Goal: Task Accomplishment & Management: Use online tool/utility

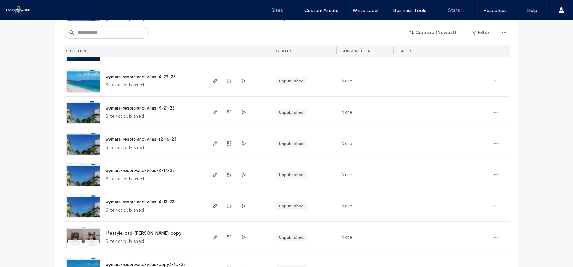
scroll to position [2006, 0]
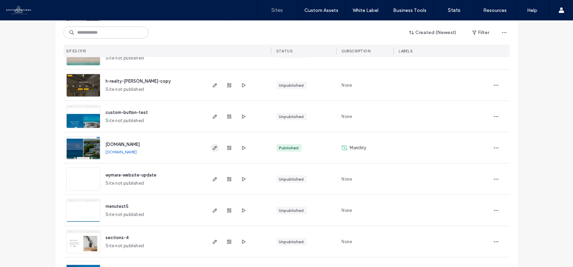
click at [212, 145] on icon "button" at bounding box center [214, 147] width 5 height 5
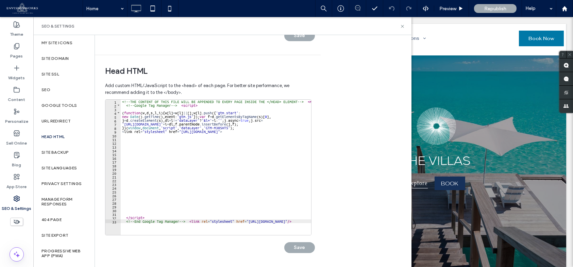
scroll to position [0, 121]
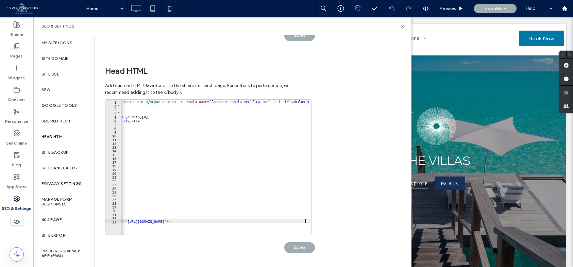
drag, startPoint x: 212, startPoint y: 235, endPoint x: 245, endPoint y: 232, distance: 33.2
click at [245, 232] on div "**********" at bounding box center [208, 167] width 207 height 136
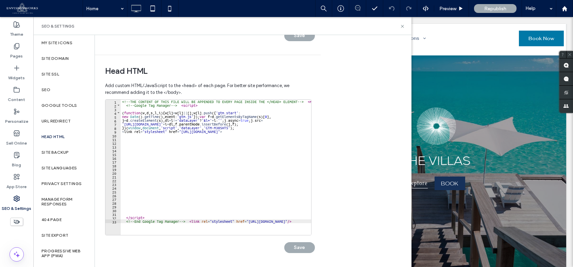
scroll to position [0, 0]
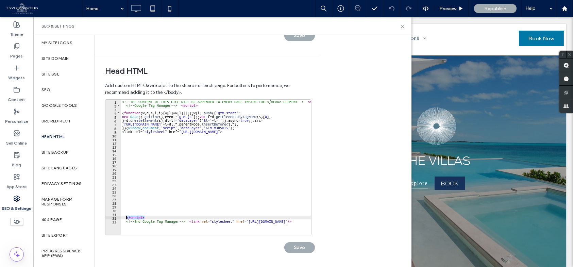
drag, startPoint x: 148, startPoint y: 217, endPoint x: 126, endPoint y: 218, distance: 21.8
click at [126, 218] on div "<!-- THE CONTENT OF THIS FILE WILL BE APPENDED TO EVERY PAGE INSIDE THE </HEAD>…" at bounding box center [301, 169] width 360 height 138
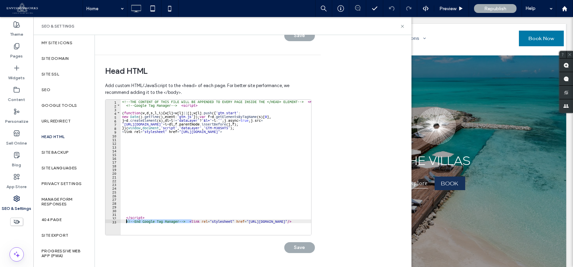
drag, startPoint x: 191, startPoint y: 221, endPoint x: 126, endPoint y: 221, distance: 64.7
click at [126, 221] on div "<!-- THE CONTENT OF THIS FILE WILL BE APPENDED TO EVERY PAGE INSIDE THE </HEAD>…" at bounding box center [301, 169] width 360 height 138
type textarea "**********"
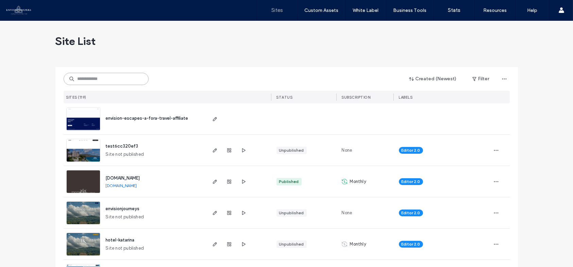
click at [109, 80] on input at bounding box center [106, 79] width 85 height 12
type input "******"
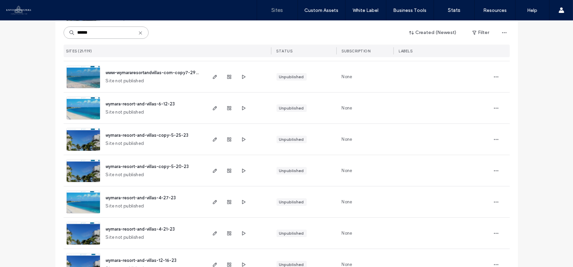
scroll to position [306, 0]
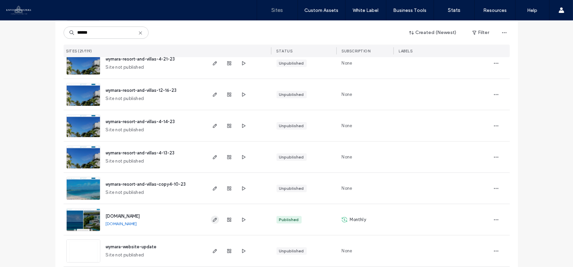
click at [214, 219] on use "button" at bounding box center [215, 220] width 4 height 4
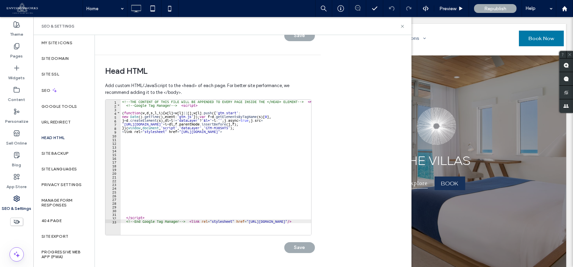
click at [193, 219] on div "<!-- THE CONTENT OF THIS FILE WILL BE APPENDED TO EVERY PAGE INSIDE THE </HEAD>…" at bounding box center [301, 169] width 360 height 138
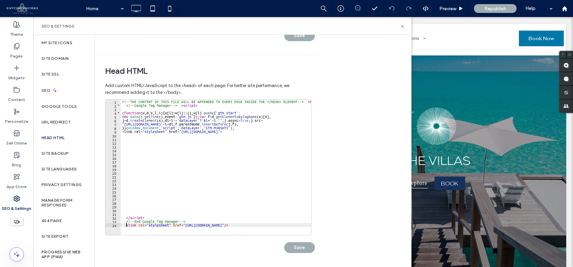
scroll to position [0, 0]
type textarea "**********"
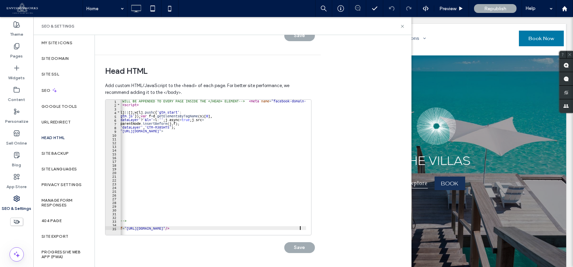
scroll to position [0, 0]
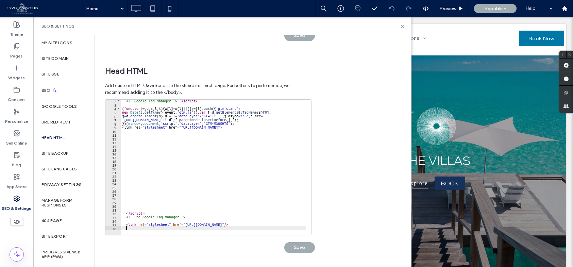
paste textarea "**********"
type textarea "**********"
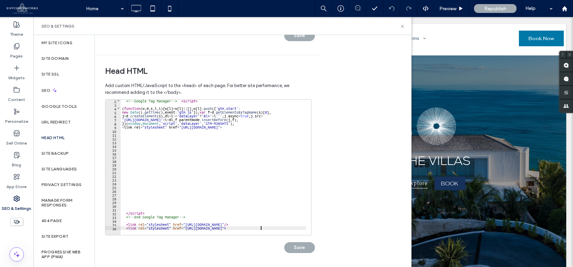
click at [149, 206] on div "<!-- Google Tag Manager --> < script > ( function ( w , d , s , l , i ) { w [ l…" at bounding box center [301, 168] width 360 height 138
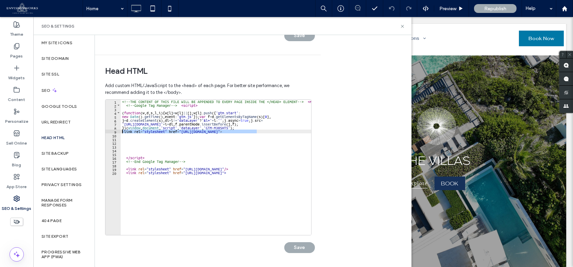
drag, startPoint x: 262, startPoint y: 130, endPoint x: 117, endPoint y: 130, distance: 145.3
click at [117, 130] on div "1 2 3 4 5 6 7 8 9 10 11 12 13 14 15 16 17 18 19 20 <!-- THE CONTENT OF THIS FIL…" at bounding box center [208, 167] width 207 height 136
type textarea "**********"
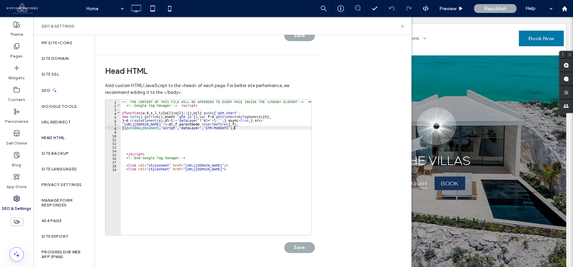
click at [170, 144] on div "<!-- THE CONTENT OF THIS FILE WILL BE APPENDED TO EVERY PAGE INSIDE THE </HEAD>…" at bounding box center [301, 169] width 360 height 138
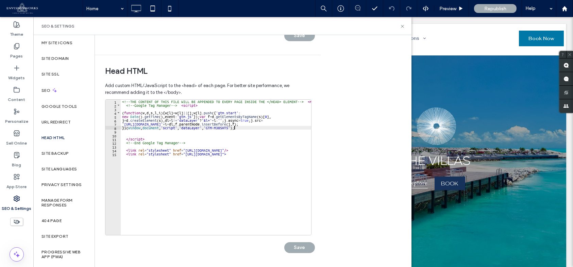
click at [260, 127] on div "<!-- THE CONTENT OF THIS FILE WILL BE APPENDED TO EVERY PAGE INSIDE THE </HEAD>…" at bounding box center [301, 169] width 360 height 138
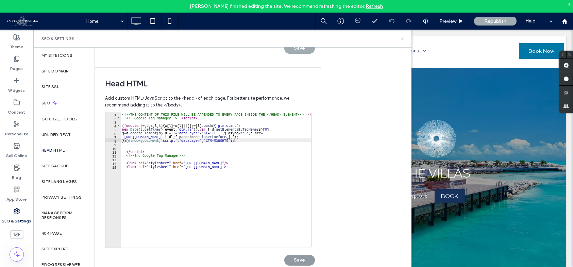
click at [298, 261] on button "Save" at bounding box center [299, 260] width 31 height 11
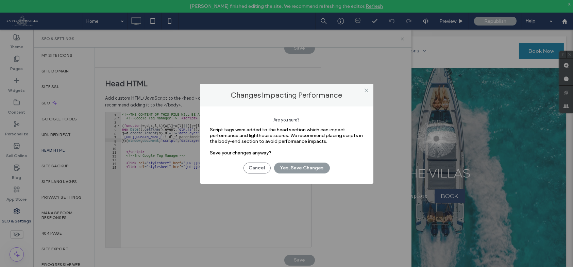
click at [299, 172] on button "Yes, Save Changes" at bounding box center [302, 168] width 56 height 11
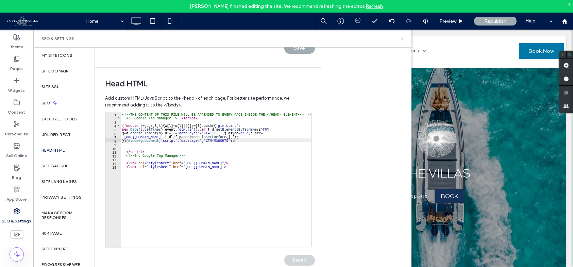
type textarea "**********"
click at [269, 165] on div "<!-- THE CONTENT OF THIS FILE WILL BE APPENDED TO EVERY PAGE INSIDE THE </HEAD>…" at bounding box center [301, 181] width 360 height 138
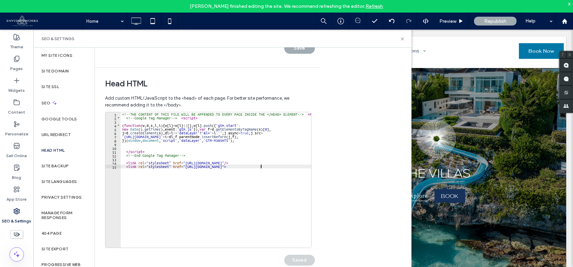
scroll to position [0, 0]
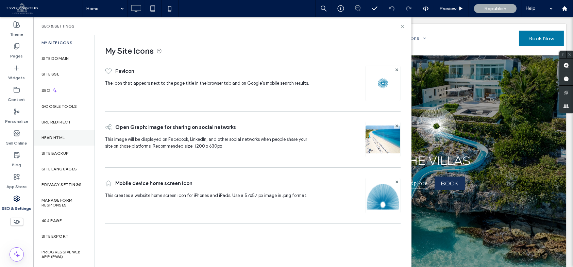
click at [50, 137] on label "Head HTML" at bounding box center [53, 137] width 23 height 5
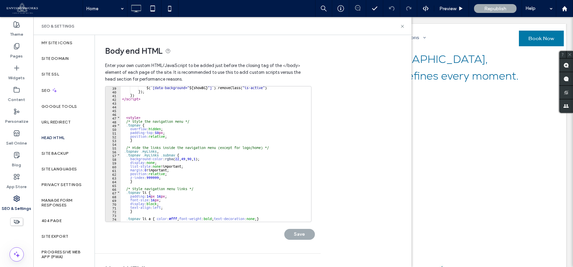
scroll to position [199, 0]
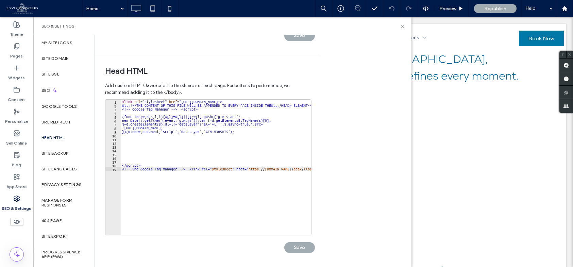
click at [127, 105] on div "< link rel = "stylesheet" href = "https://use.typekit.net/afx0juj.css”> &lt; !-…" at bounding box center [314, 169] width 387 height 138
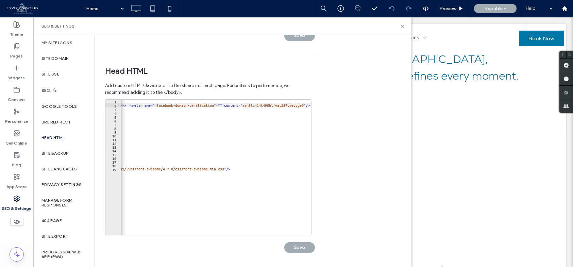
scroll to position [0, 0]
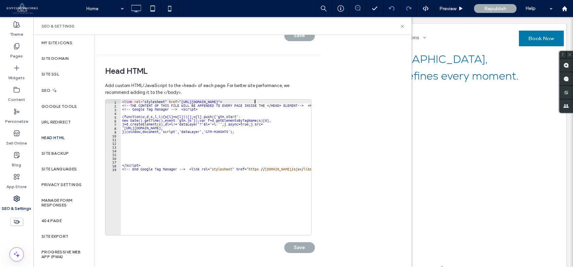
click at [255, 100] on div "< link rel = "stylesheet" href = "https://use.typekit.net/afx0juj.css”> <!--THE…" at bounding box center [305, 169] width 368 height 138
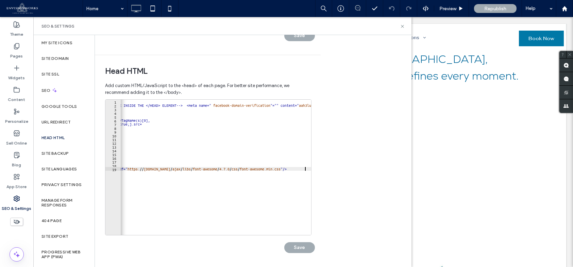
drag, startPoint x: 204, startPoint y: 229, endPoint x: 214, endPoint y: 229, distance: 9.5
click at [214, 229] on div at bounding box center [184, 231] width 368 height 7
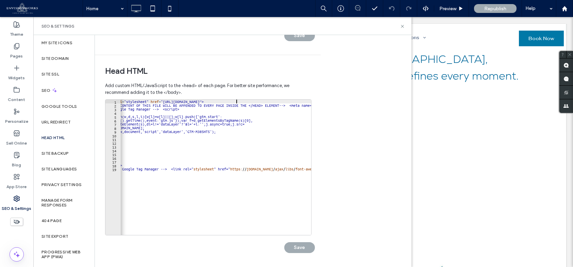
click at [237, 101] on div "< link rel = "stylesheet" href = "https://use.typekit.net/afx0juj.css”> <!--THE…" at bounding box center [286, 169] width 368 height 138
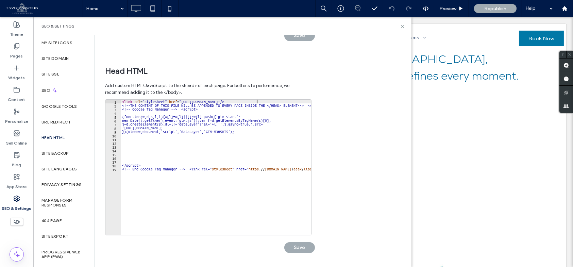
scroll to position [0, 0]
type textarea "**********"
click at [307, 246] on button "Save" at bounding box center [299, 247] width 31 height 11
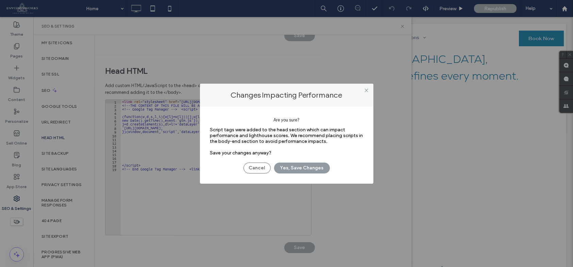
click at [306, 168] on button "Yes, Save Changes" at bounding box center [302, 168] width 56 height 11
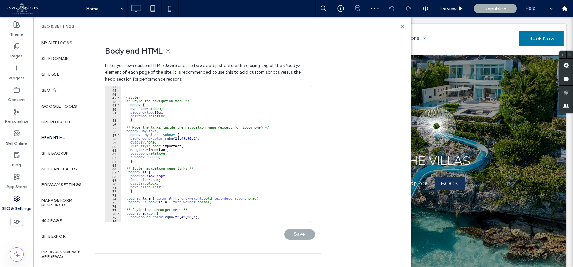
scroll to position [199, 0]
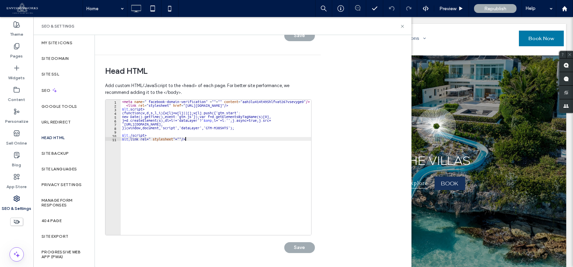
click at [202, 170] on div "< meta name = " facebook-domain-verification" = "" = "" content = "aah3lu414t49…" at bounding box center [216, 171] width 191 height 143
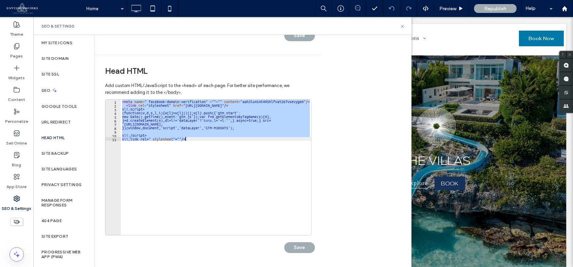
paste textarea "**********"
type textarea "**********"
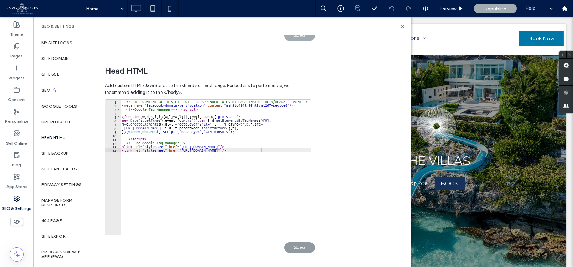
click at [294, 248] on button "Save" at bounding box center [299, 247] width 31 height 11
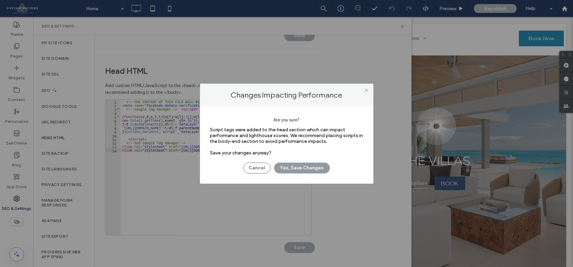
click at [299, 168] on button "Yes, Save Changes" at bounding box center [302, 168] width 56 height 11
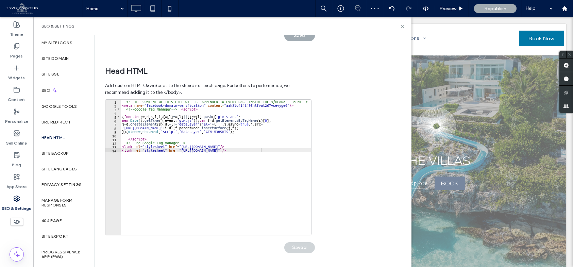
scroll to position [0, 0]
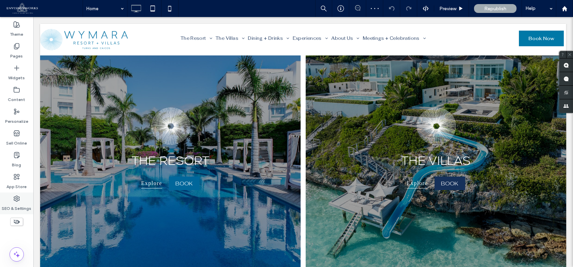
click at [14, 201] on icon at bounding box center [16, 198] width 7 height 7
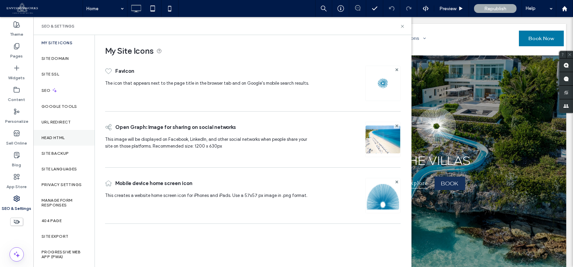
click at [49, 135] on label "Head HTML" at bounding box center [53, 137] width 23 height 5
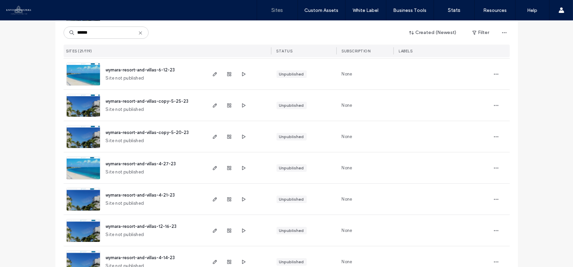
scroll to position [374, 0]
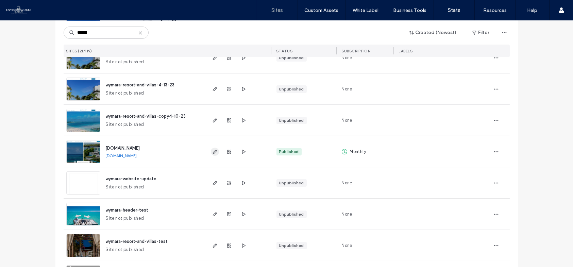
click at [212, 152] on icon "button" at bounding box center [214, 151] width 5 height 5
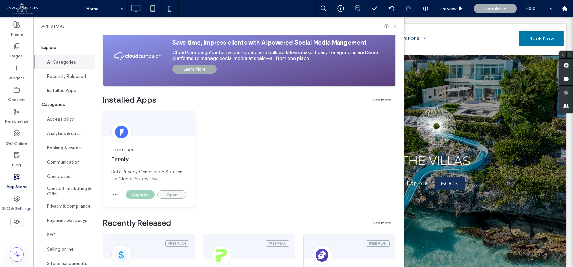
click at [171, 194] on button "Open" at bounding box center [172, 195] width 29 height 8
